Goal: Complete application form

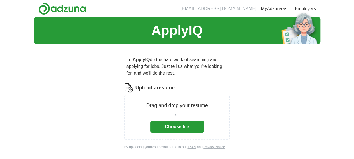
click at [173, 121] on button "Choose file" at bounding box center [177, 127] width 54 height 12
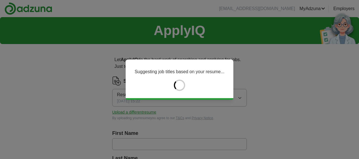
type input "******"
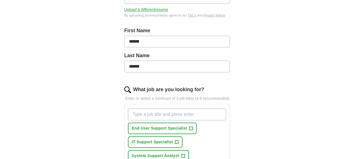
scroll to position [140, 0]
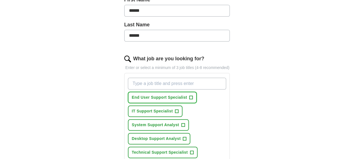
click at [190, 95] on span "+" at bounding box center [191, 97] width 3 height 4
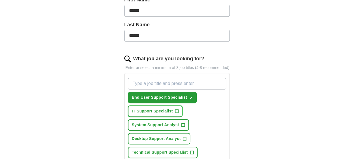
click at [175, 109] on span "+" at bounding box center [176, 111] width 3 height 4
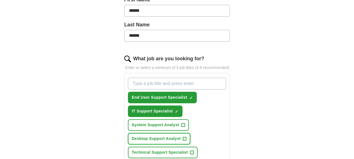
click at [183, 136] on span "+" at bounding box center [184, 138] width 3 height 4
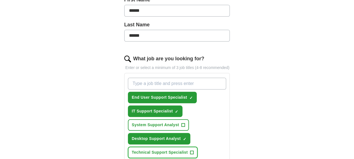
click at [190, 150] on span "+" at bounding box center [191, 152] width 3 height 4
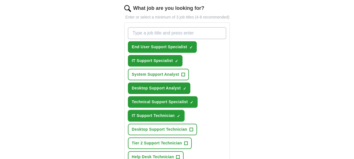
scroll to position [196, 0]
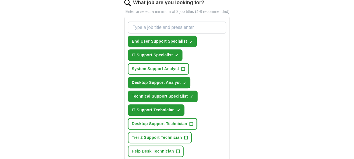
click at [190, 122] on span "+" at bounding box center [191, 124] width 3 height 4
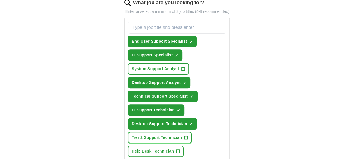
click at [185, 135] on span "+" at bounding box center [186, 137] width 3 height 4
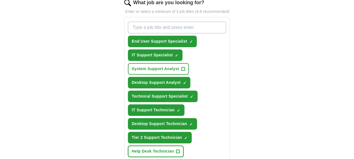
click at [180, 149] on span "+" at bounding box center [178, 151] width 3 height 4
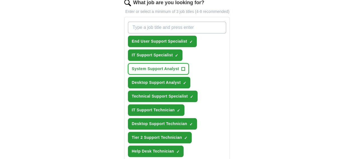
click at [185, 67] on span "+" at bounding box center [183, 69] width 3 height 4
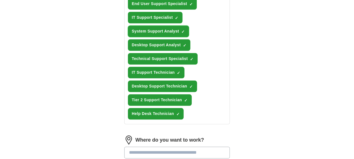
scroll to position [252, 0]
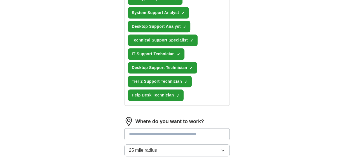
click at [225, 148] on icon "button" at bounding box center [223, 150] width 4 height 4
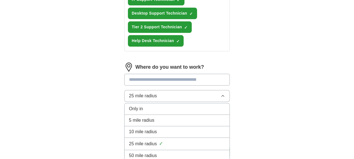
scroll to position [308, 0]
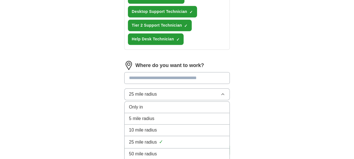
click at [159, 138] on div "25 mile radius ✓" at bounding box center [177, 142] width 96 height 8
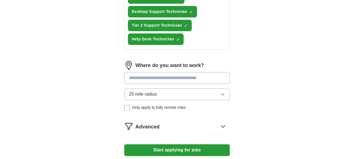
click at [171, 144] on button "Start applying for jobs" at bounding box center [177, 150] width 106 height 12
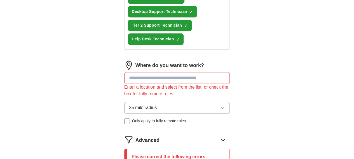
click at [151, 72] on input at bounding box center [177, 78] width 106 height 12
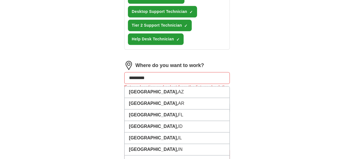
type input "**********"
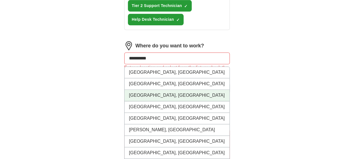
scroll to position [336, 0]
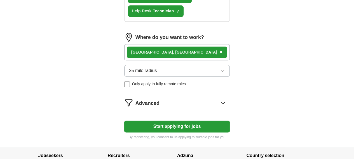
click at [167, 120] on button "Start applying for jobs" at bounding box center [177, 126] width 106 height 12
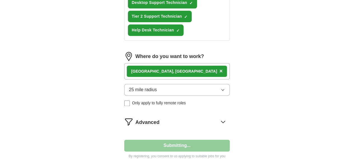
select select "**"
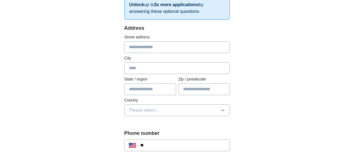
scroll to position [84, 0]
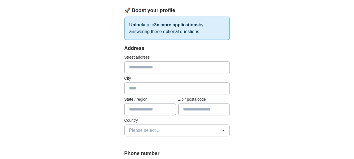
click at [129, 68] on input "text" at bounding box center [177, 67] width 106 height 12
type input "**********"
type input "******"
type input "**"
type input "*****"
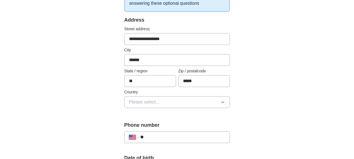
scroll to position [140, 0]
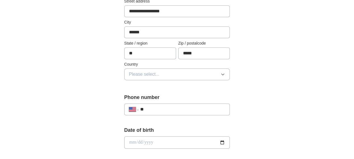
click at [140, 73] on span "Please select..." at bounding box center [144, 74] width 31 height 7
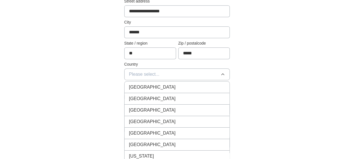
click at [140, 97] on span "[GEOGRAPHIC_DATA]" at bounding box center [152, 98] width 47 height 7
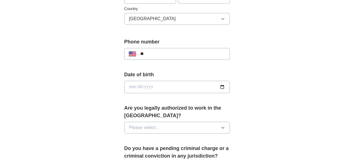
scroll to position [196, 0]
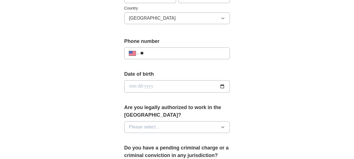
click at [150, 52] on input "**" at bounding box center [182, 53] width 85 height 7
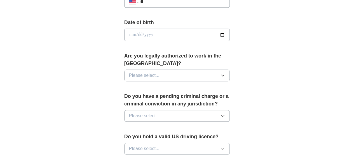
scroll to position [252, 0]
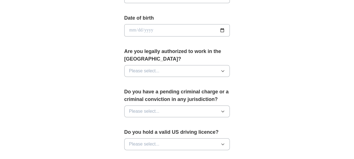
click at [149, 65] on button "Please select..." at bounding box center [177, 71] width 106 height 12
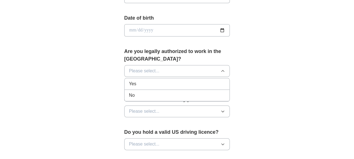
click at [129, 80] on div "Yes" at bounding box center [177, 83] width 96 height 7
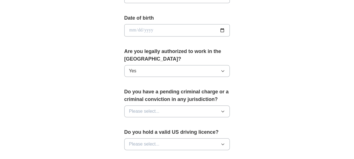
click at [143, 108] on span "Please select..." at bounding box center [144, 111] width 31 height 7
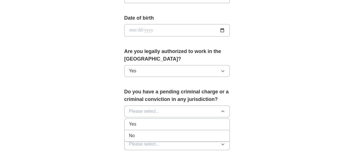
click at [129, 132] on div "No" at bounding box center [177, 135] width 96 height 7
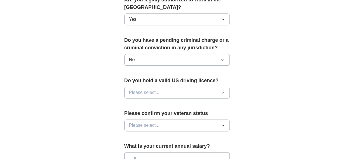
scroll to position [308, 0]
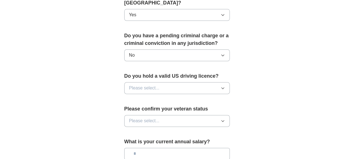
click at [145, 85] on span "Please select..." at bounding box center [144, 88] width 31 height 7
click at [129, 98] on div "Yes" at bounding box center [177, 101] width 96 height 7
click at [141, 117] on span "Please select..." at bounding box center [144, 120] width 31 height 7
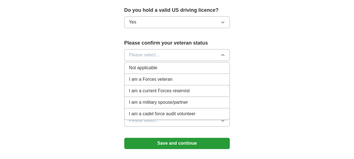
scroll to position [392, 0]
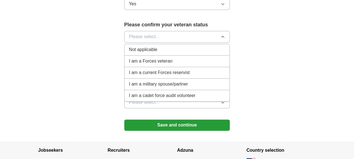
click at [157, 46] on div "Not applicable" at bounding box center [177, 49] width 96 height 7
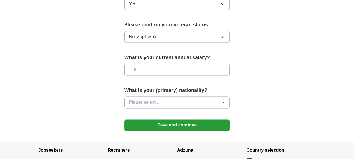
click at [149, 64] on input "text" at bounding box center [177, 70] width 106 height 12
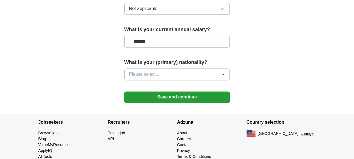
type input "*******"
click at [157, 68] on button "Please select..." at bounding box center [177, 74] width 106 height 12
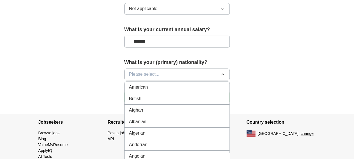
click at [147, 84] on div "American" at bounding box center [177, 87] width 96 height 7
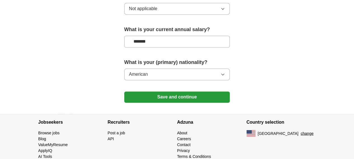
click at [174, 91] on button "Save and continue" at bounding box center [177, 96] width 106 height 11
